Goal: Task Accomplishment & Management: Manage account settings

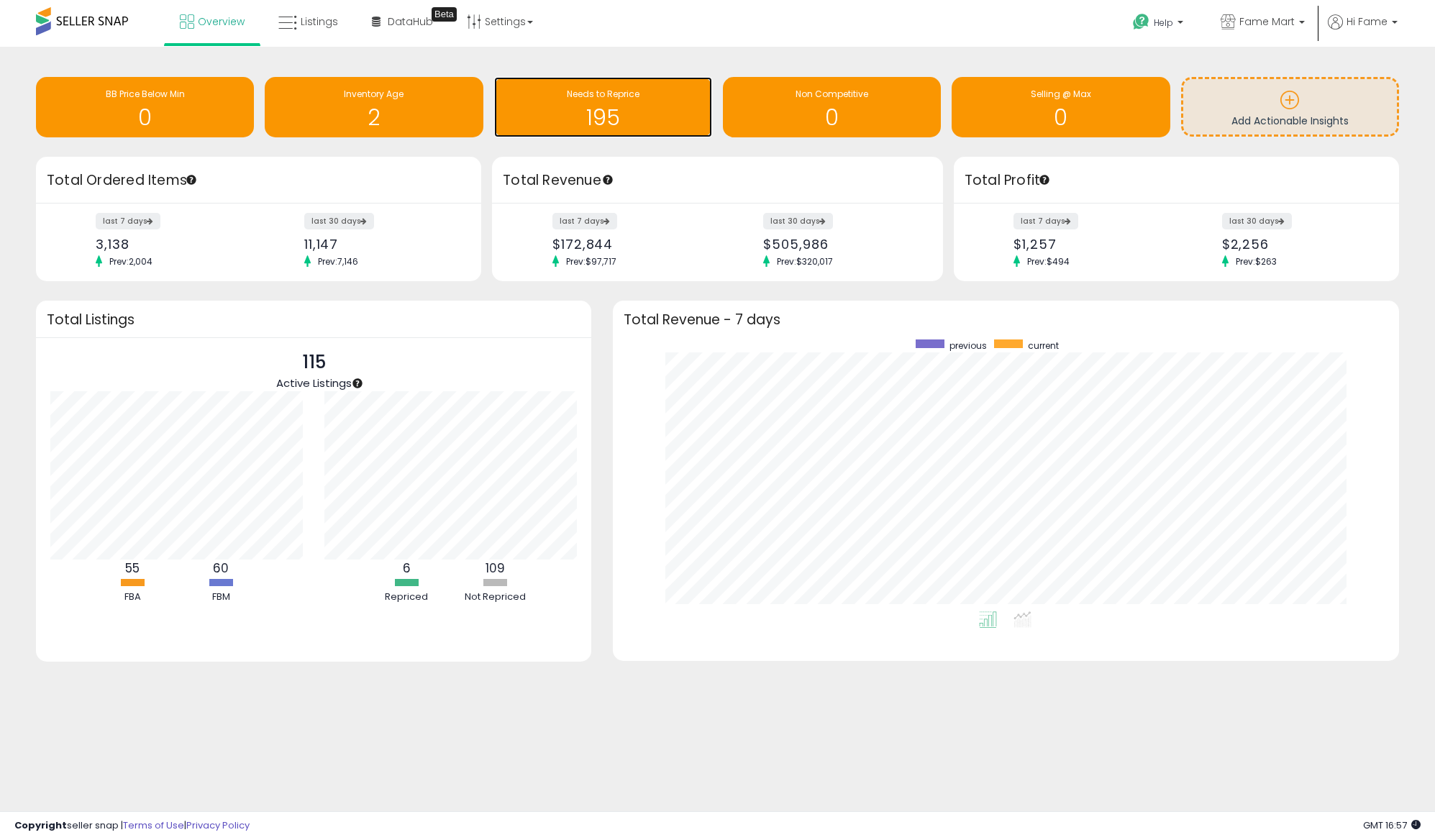
click at [684, 113] on h1 "195" at bounding box center [603, 117] width 204 height 24
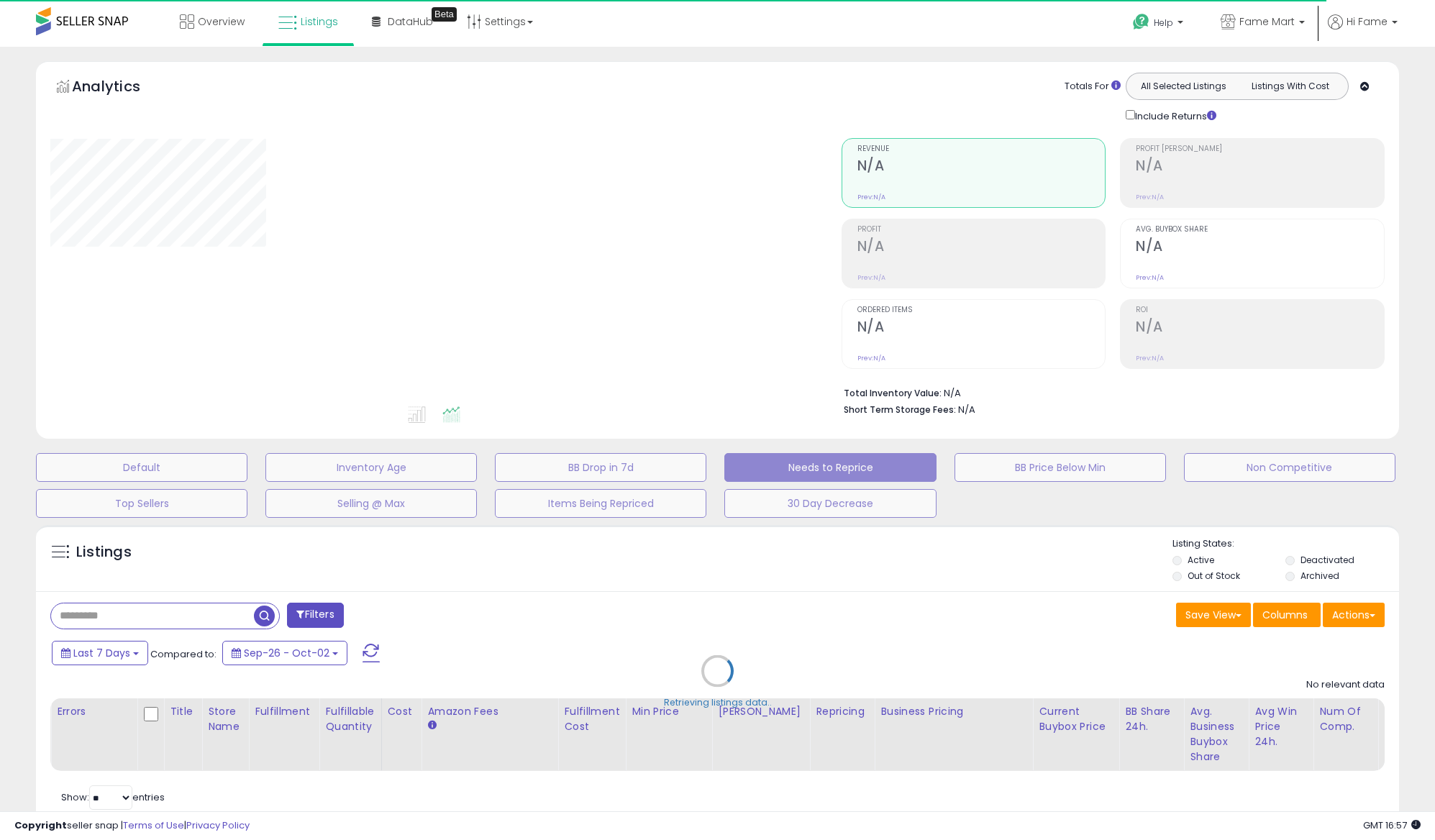
select select "**"
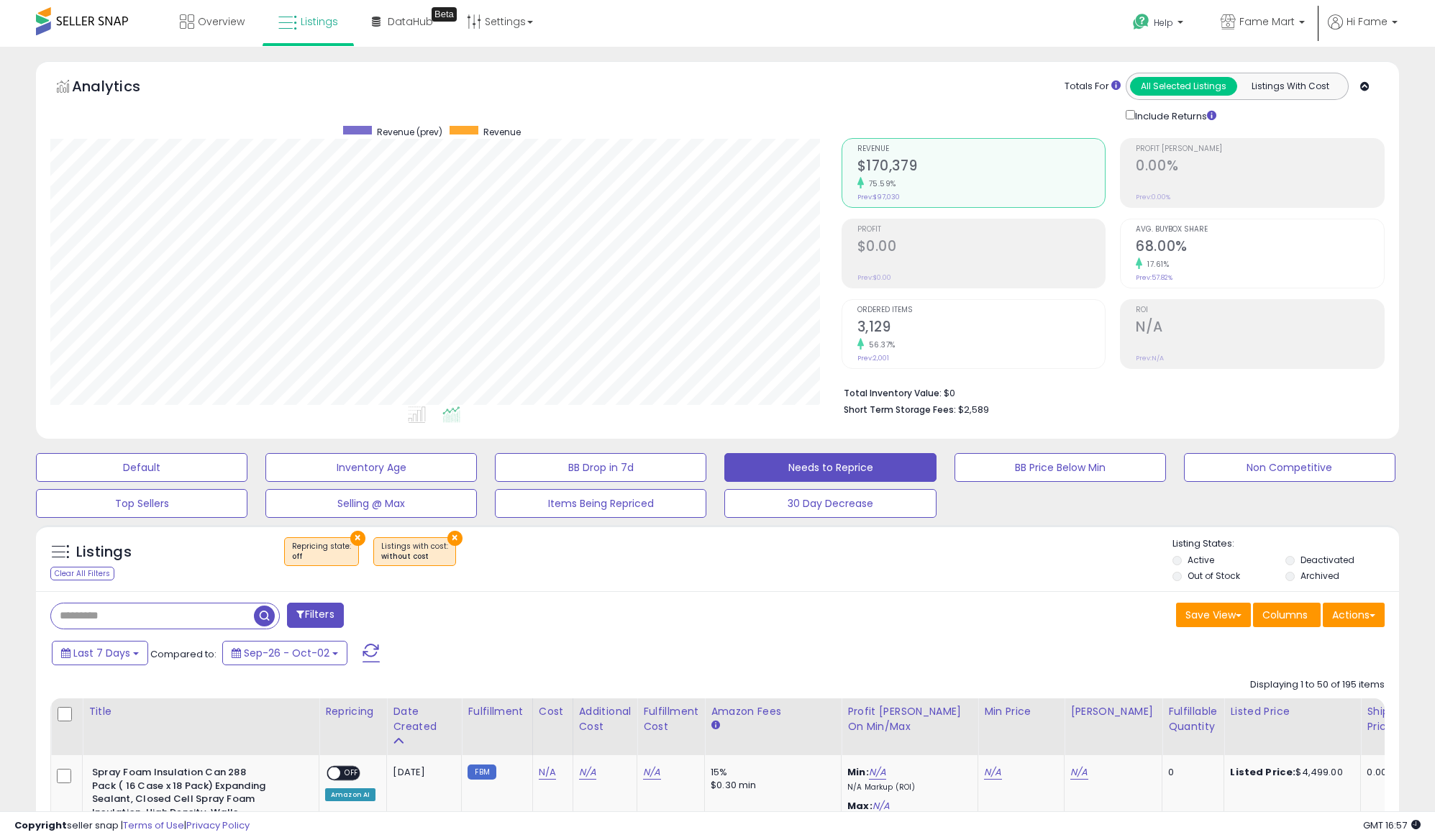
scroll to position [295, 790]
